Goal: Understand site structure: Understand site structure

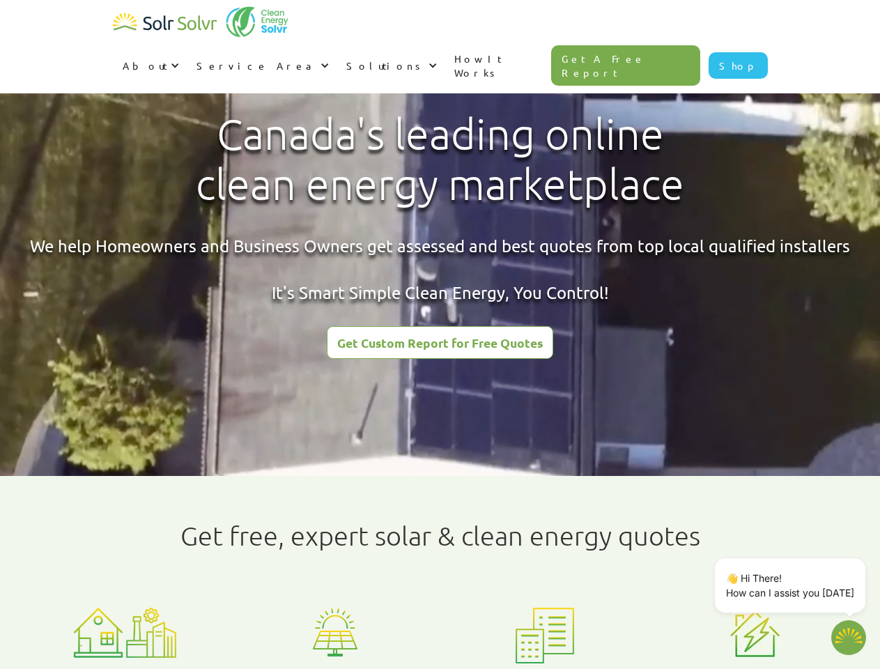
click at [167, 59] on div "About" at bounding box center [145, 66] width 45 height 14
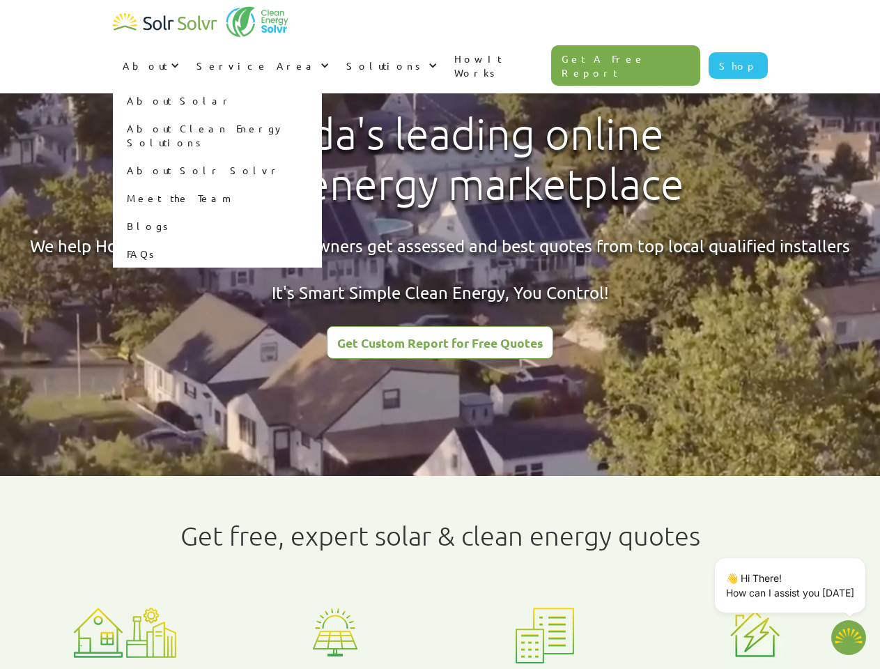
click at [317, 59] on div "Service Area" at bounding box center [256, 66] width 121 height 14
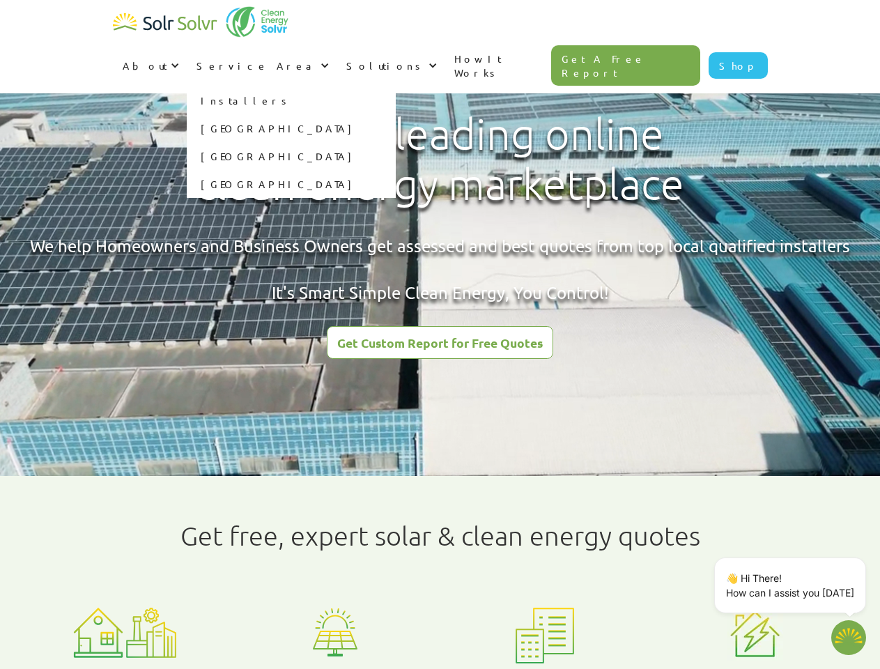
click at [425, 59] on div "Solutions" at bounding box center [385, 66] width 79 height 14
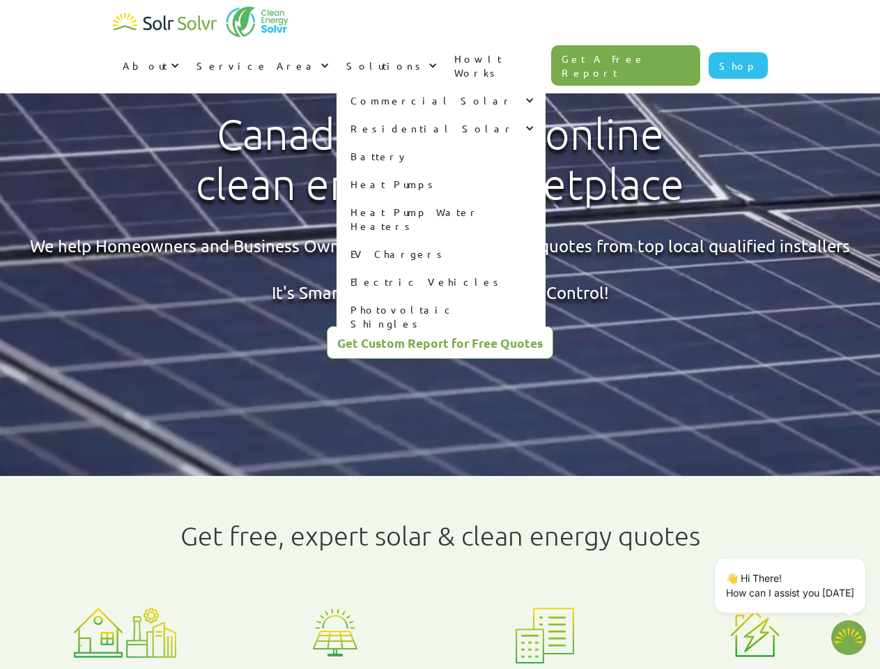
click at [793, 585] on p "👋 Hi There! How can I assist you [DATE]" at bounding box center [790, 584] width 128 height 29
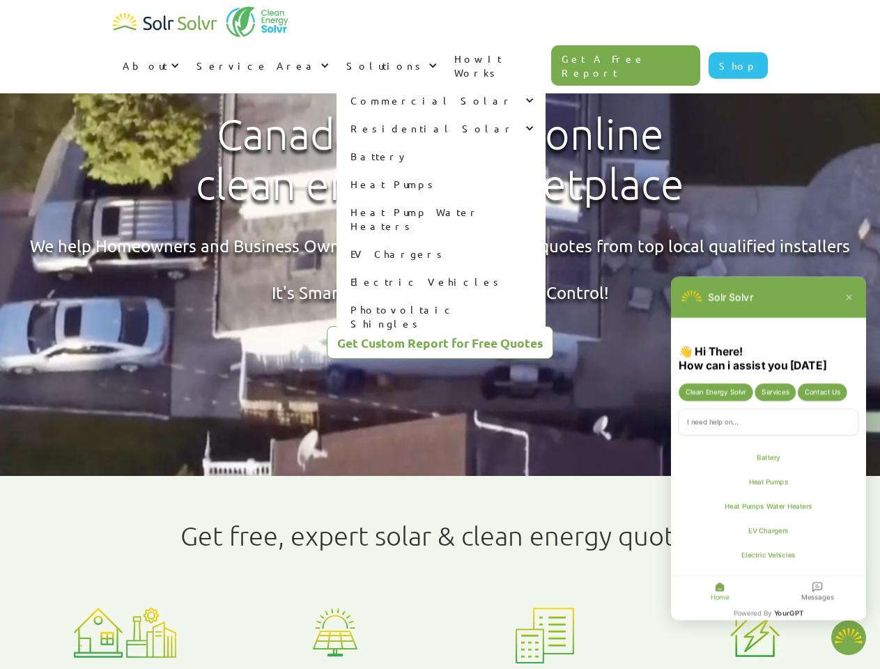
type textarea "x"
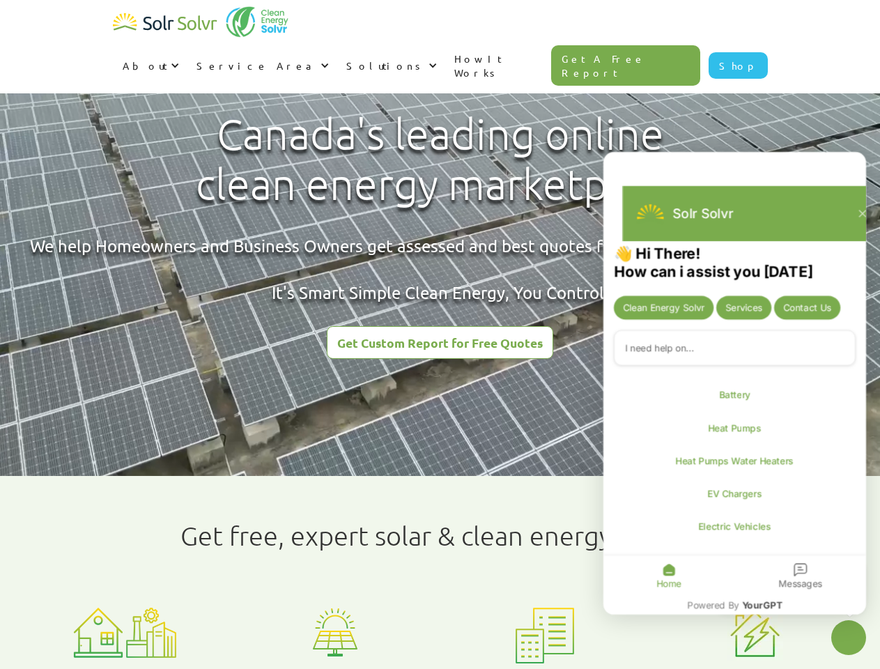
click at [863, 560] on div "Messages" at bounding box center [800, 575] width 132 height 40
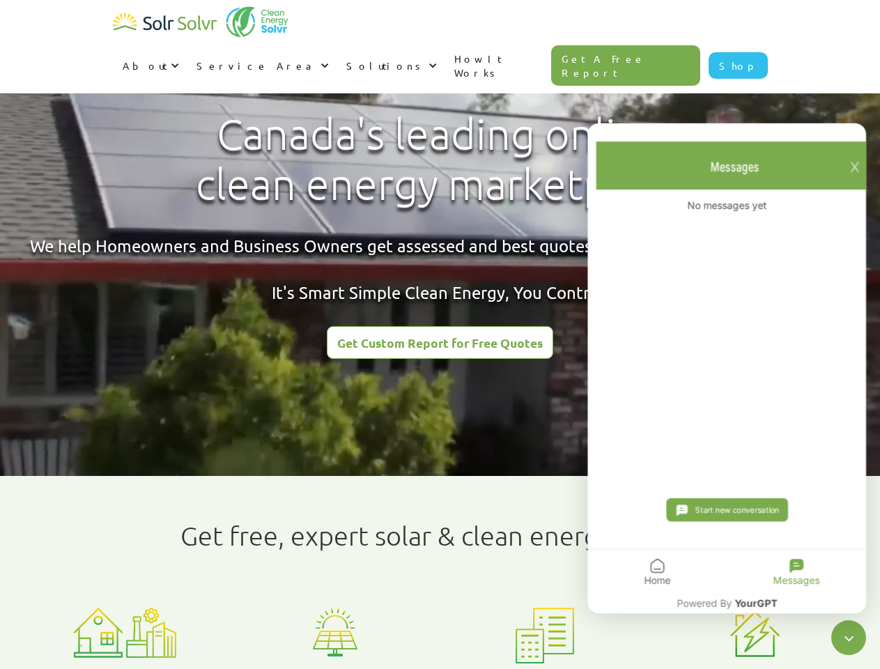
click at [848, 637] on icon "Close chatbot widget" at bounding box center [847, 636] width 17 height 17
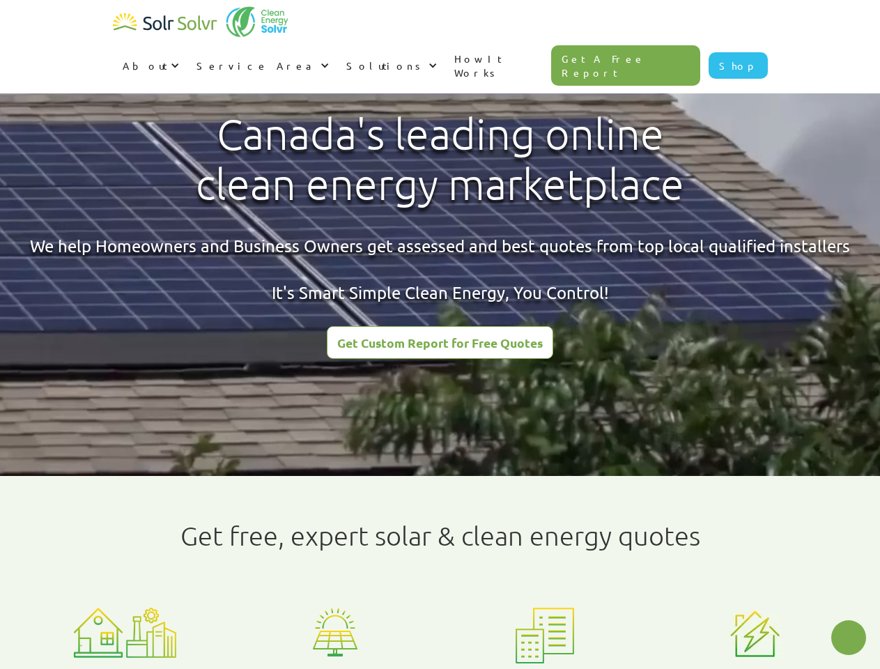
click at [348, 668] on html "About About Solar About Clean Energy Solutions About Solr Solvr Meet the Team B…" at bounding box center [440, 334] width 880 height 669
